Goal: Task Accomplishment & Management: Complete application form

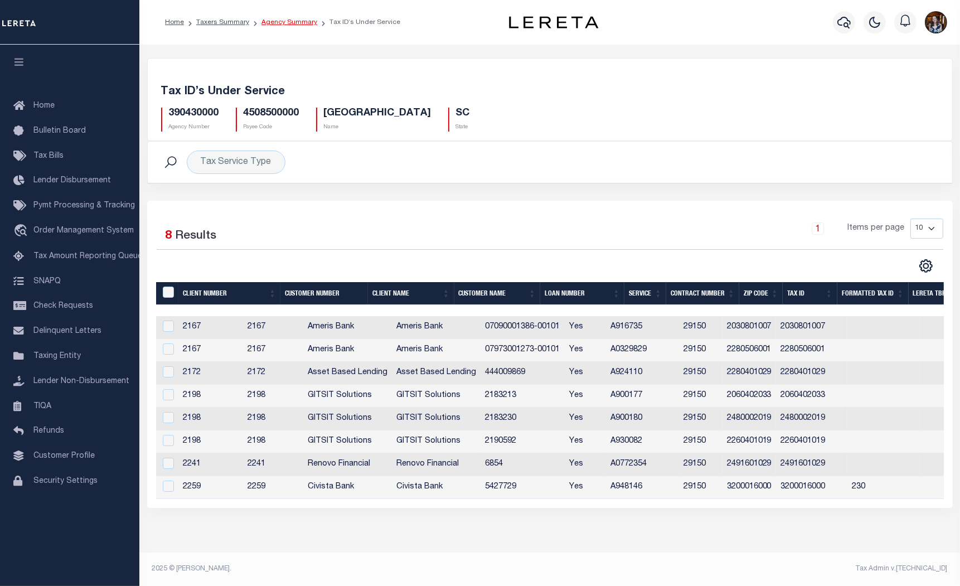
click at [266, 19] on link "Agency Summary" at bounding box center [289, 22] width 56 height 7
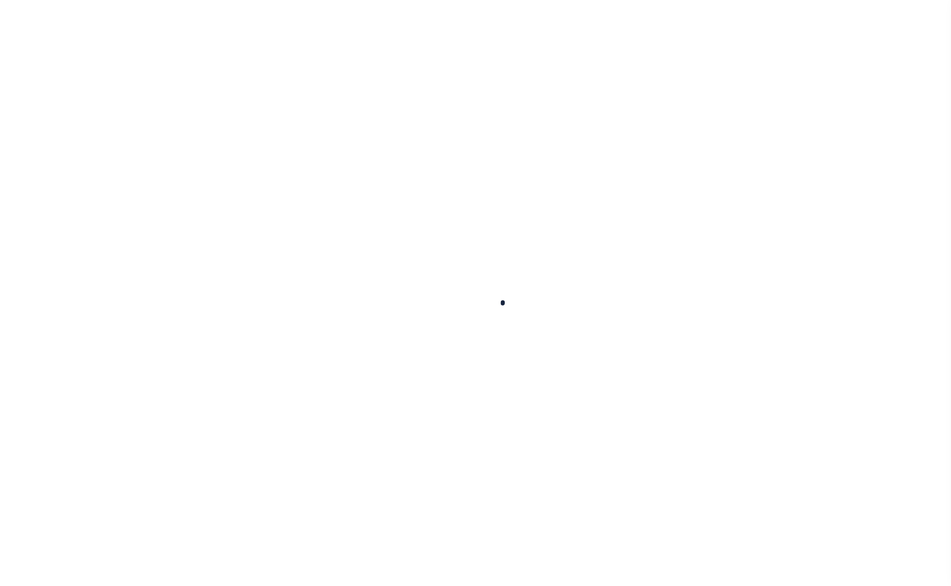
select select
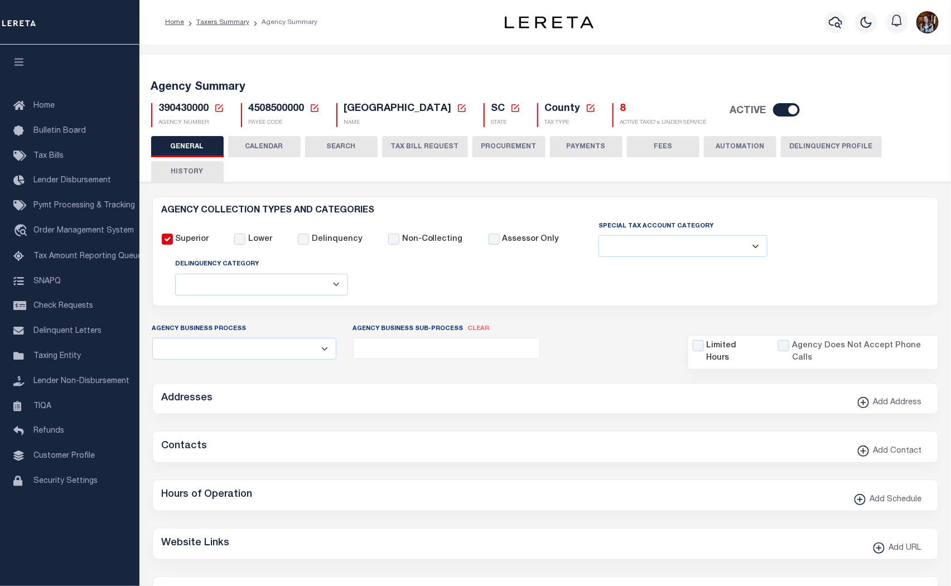
checkbox input "false"
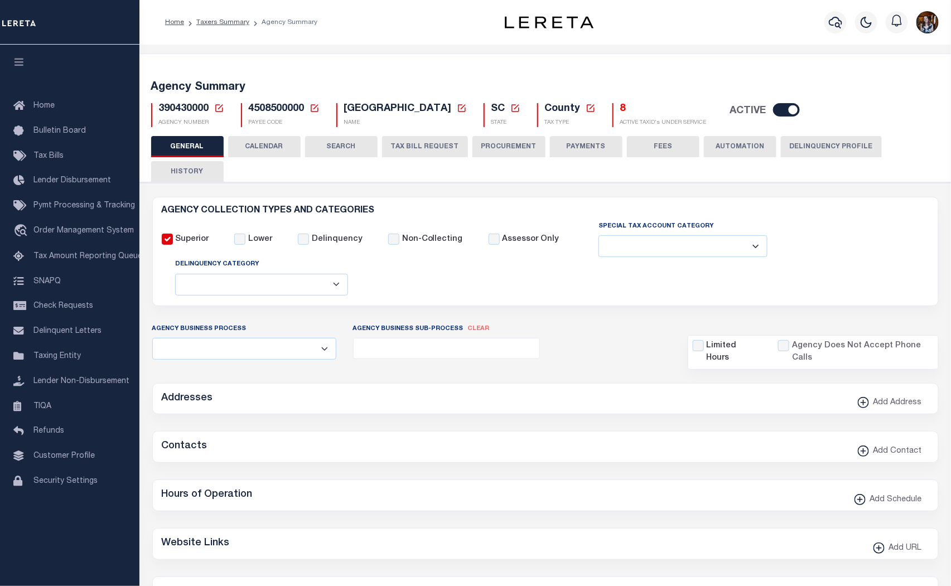
type input "4508500000"
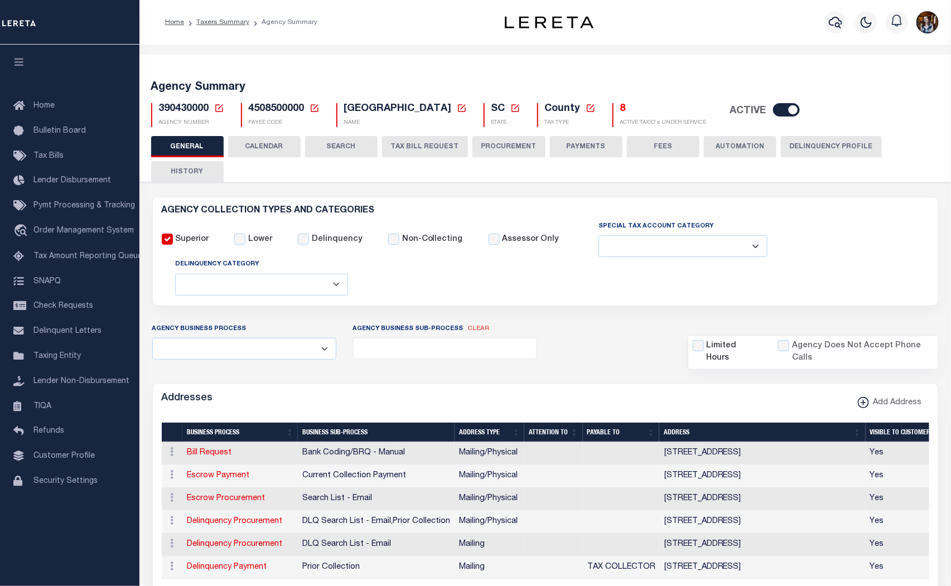
click at [216, 109] on icon at bounding box center [219, 108] width 10 height 10
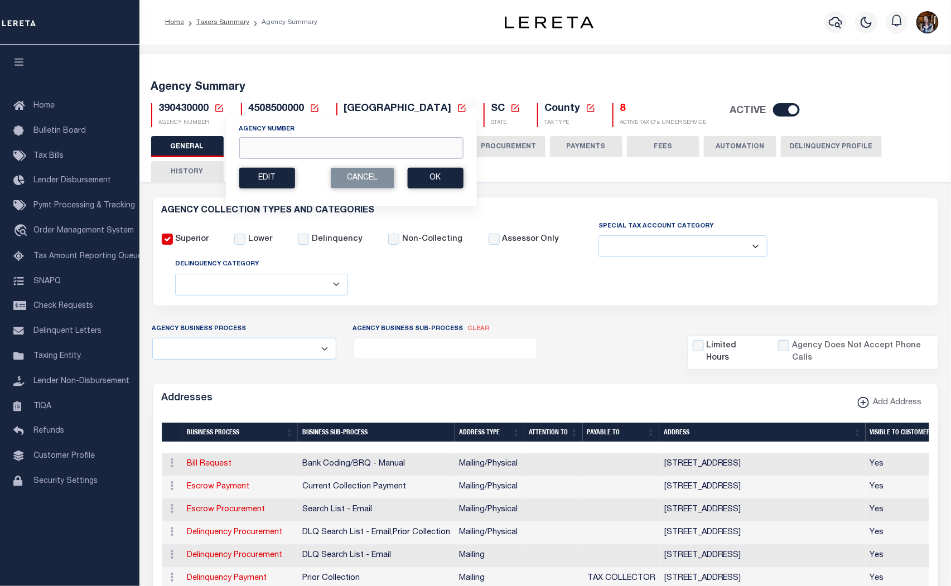
click at [266, 146] on input "Agency Number" at bounding box center [351, 148] width 224 height 22
type input "040380000"
click at [421, 180] on button "Ok" at bounding box center [435, 178] width 56 height 21
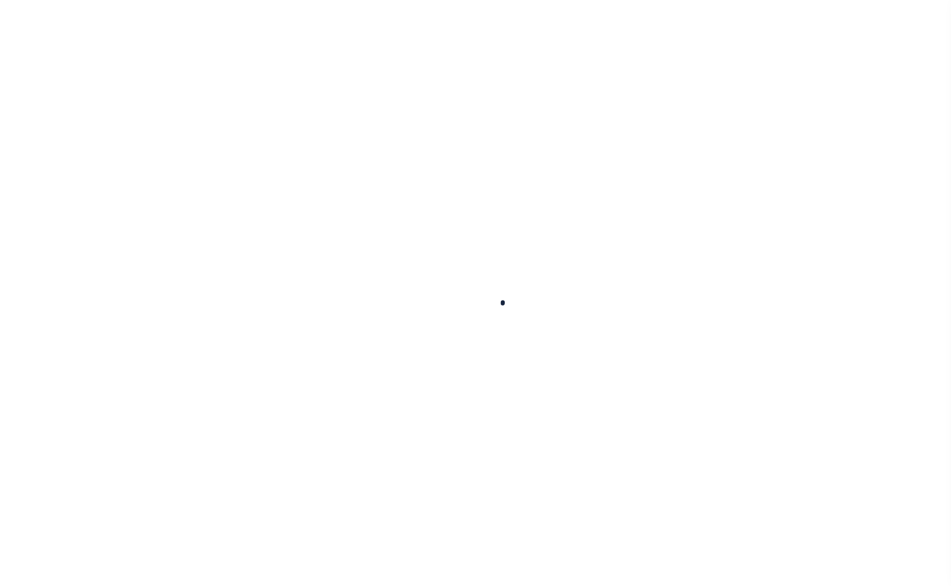
select select
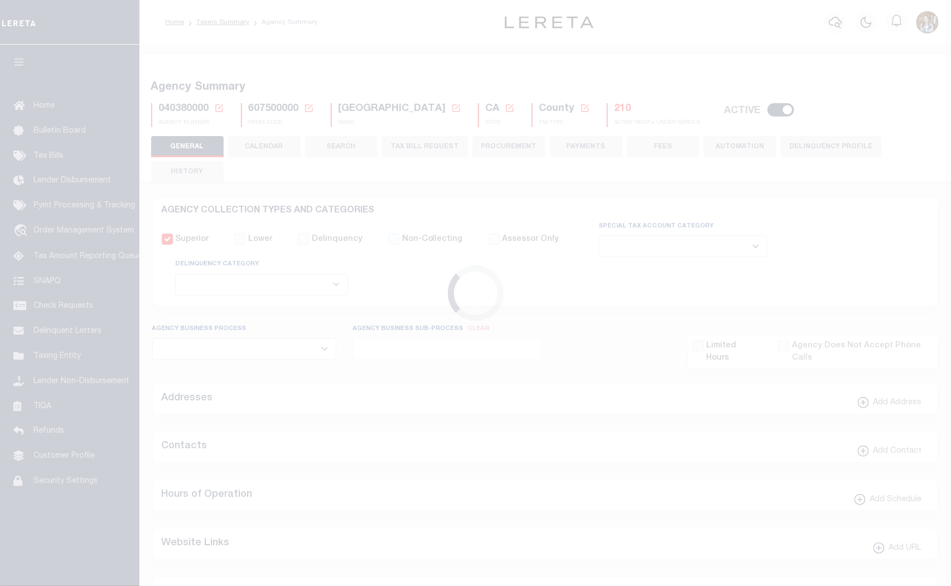
checkbox input "false"
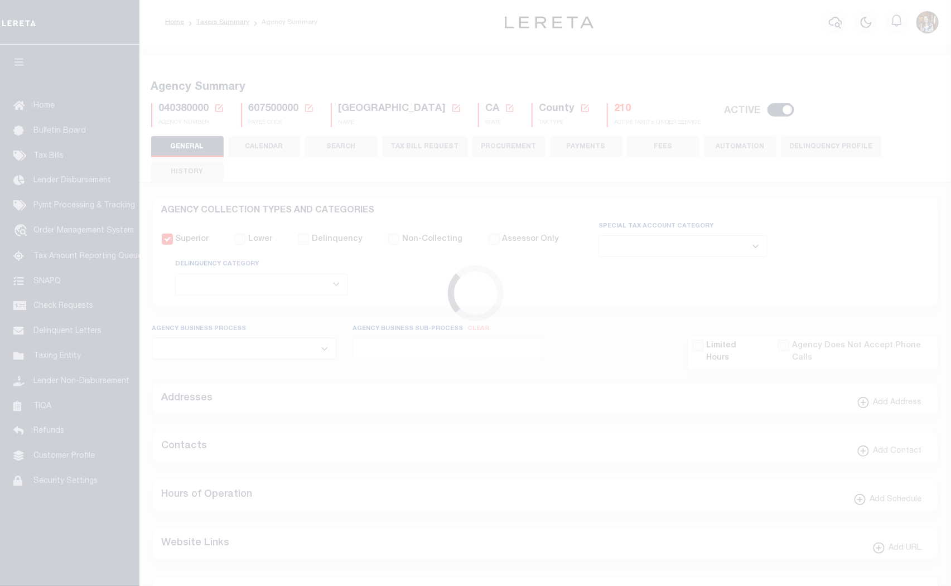
type input "607500000"
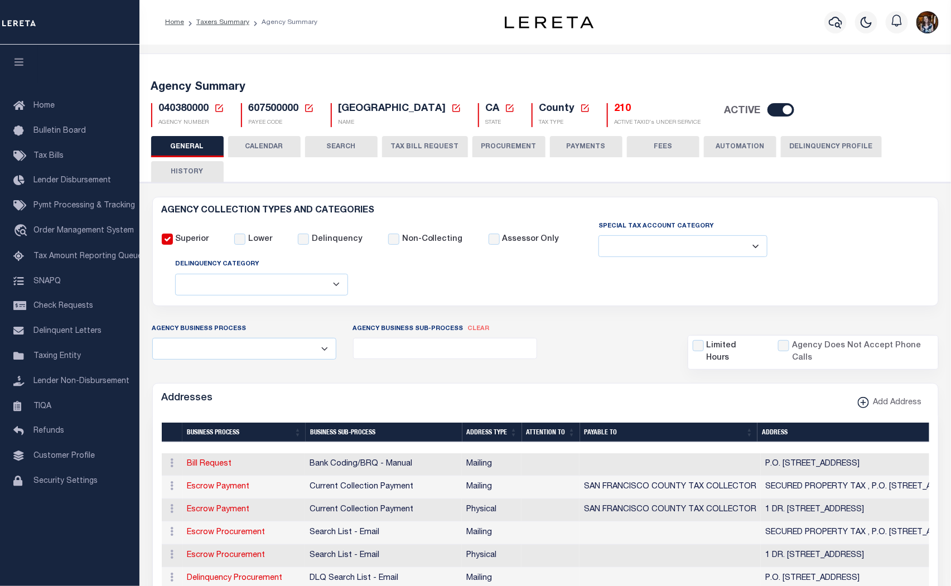
click at [444, 154] on button "TAX BILL REQUEST" at bounding box center [425, 146] width 86 height 21
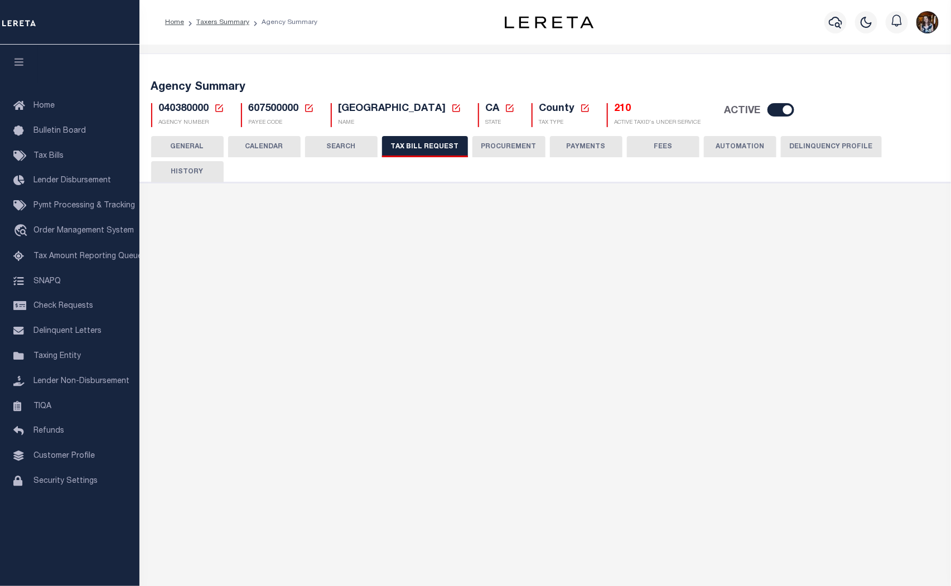
checkbox input "false"
select select "22"
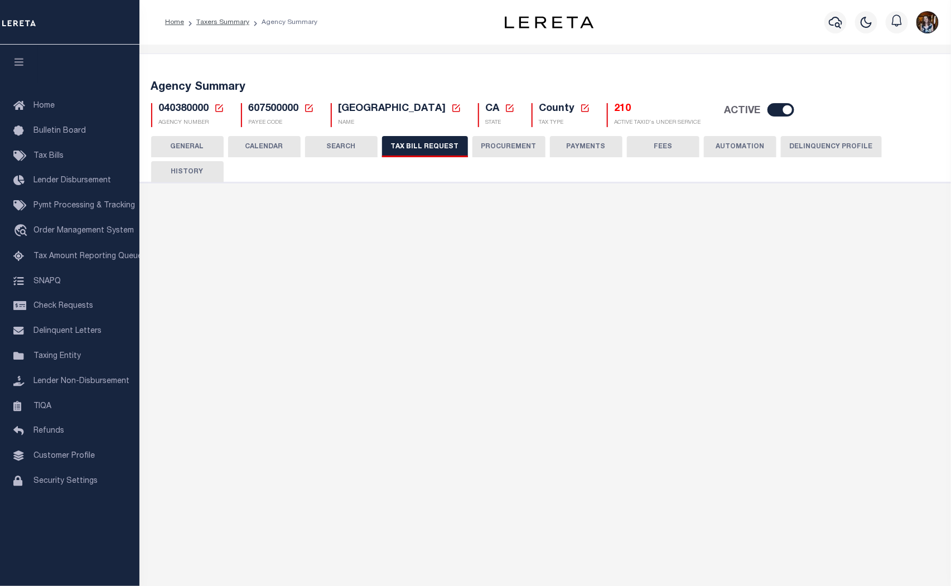
select select "true"
select select "13"
type input "5802"
select select
select select "1200143000"
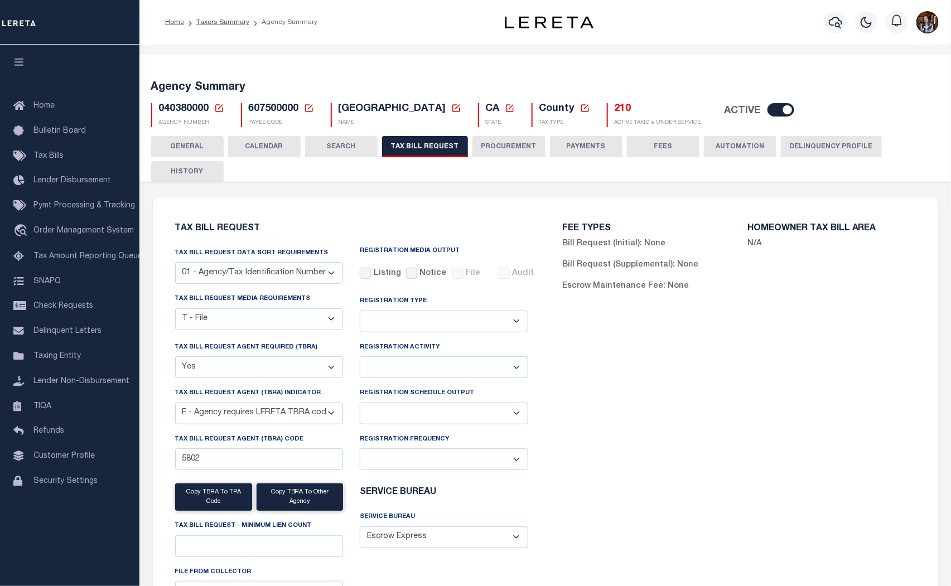
click at [520, 427] on div "Registration Schedule Output Delta File Full File" at bounding box center [443, 410] width 185 height 46
click at [472, 419] on select "Delta File Full File" at bounding box center [444, 414] width 168 height 22
select select "1"
click at [360, 403] on select "Delta File Full File" at bounding box center [444, 414] width 168 height 22
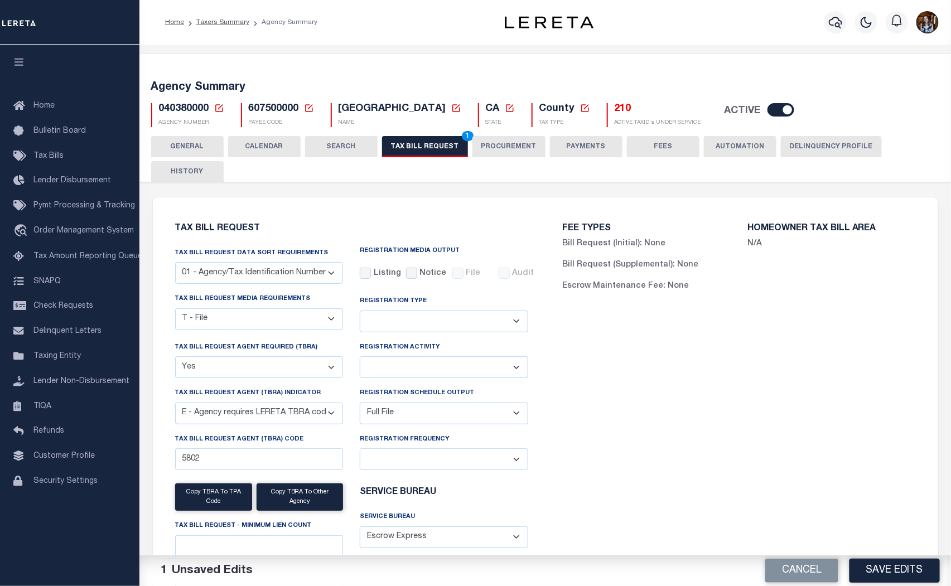
click at [686, 353] on div "FEE TYPES Bill Request (Initial): None Bill Request (Supplemental): None Escrow…" at bounding box center [738, 425] width 387 height 428
click at [907, 571] on button "Save Edits" at bounding box center [894, 571] width 90 height 24
